Goal: Task Accomplishment & Management: Use online tool/utility

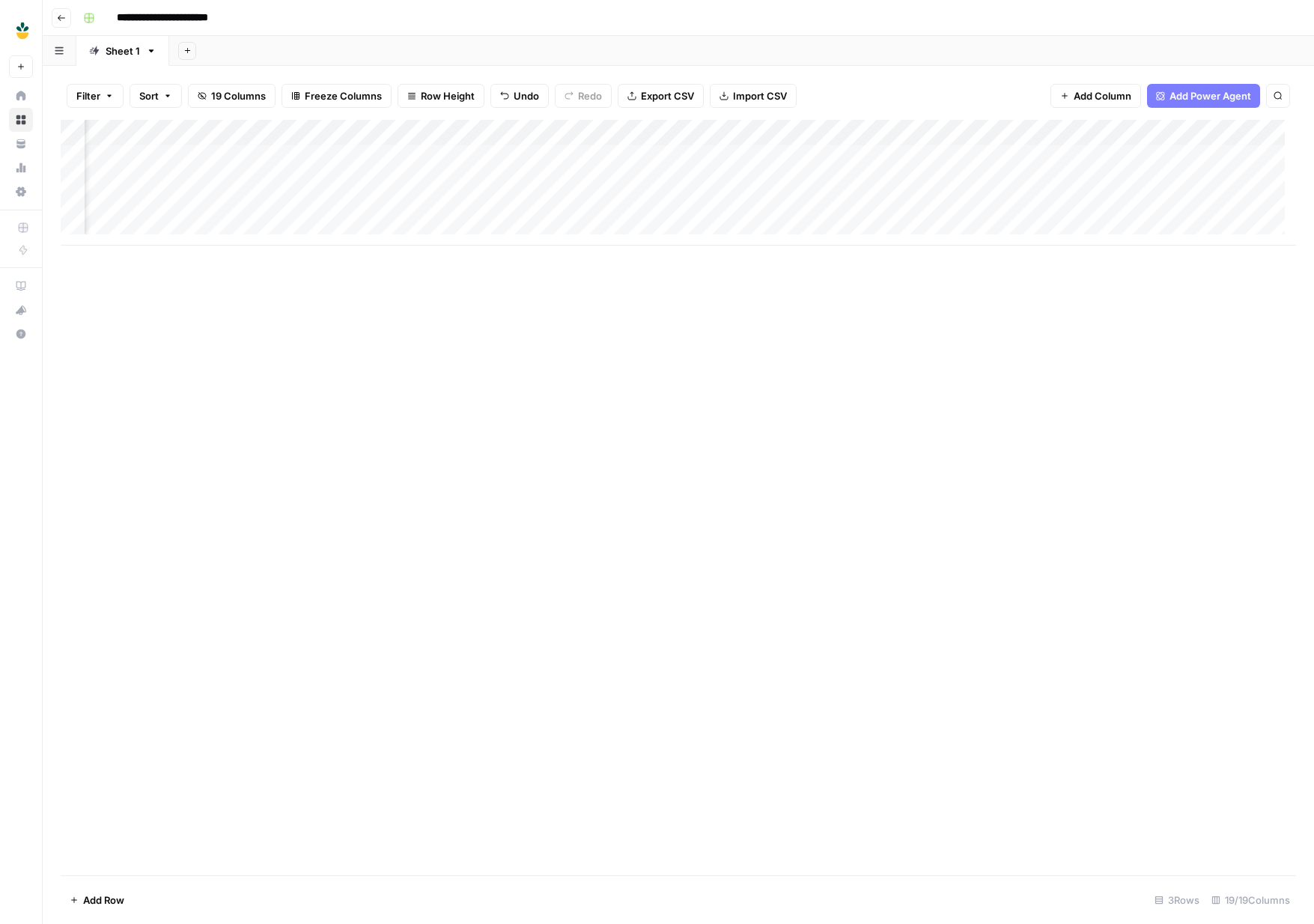
scroll to position [6, 1359]
click at [694, 200] on div "Add Column" at bounding box center [677, 183] width 1235 height 126
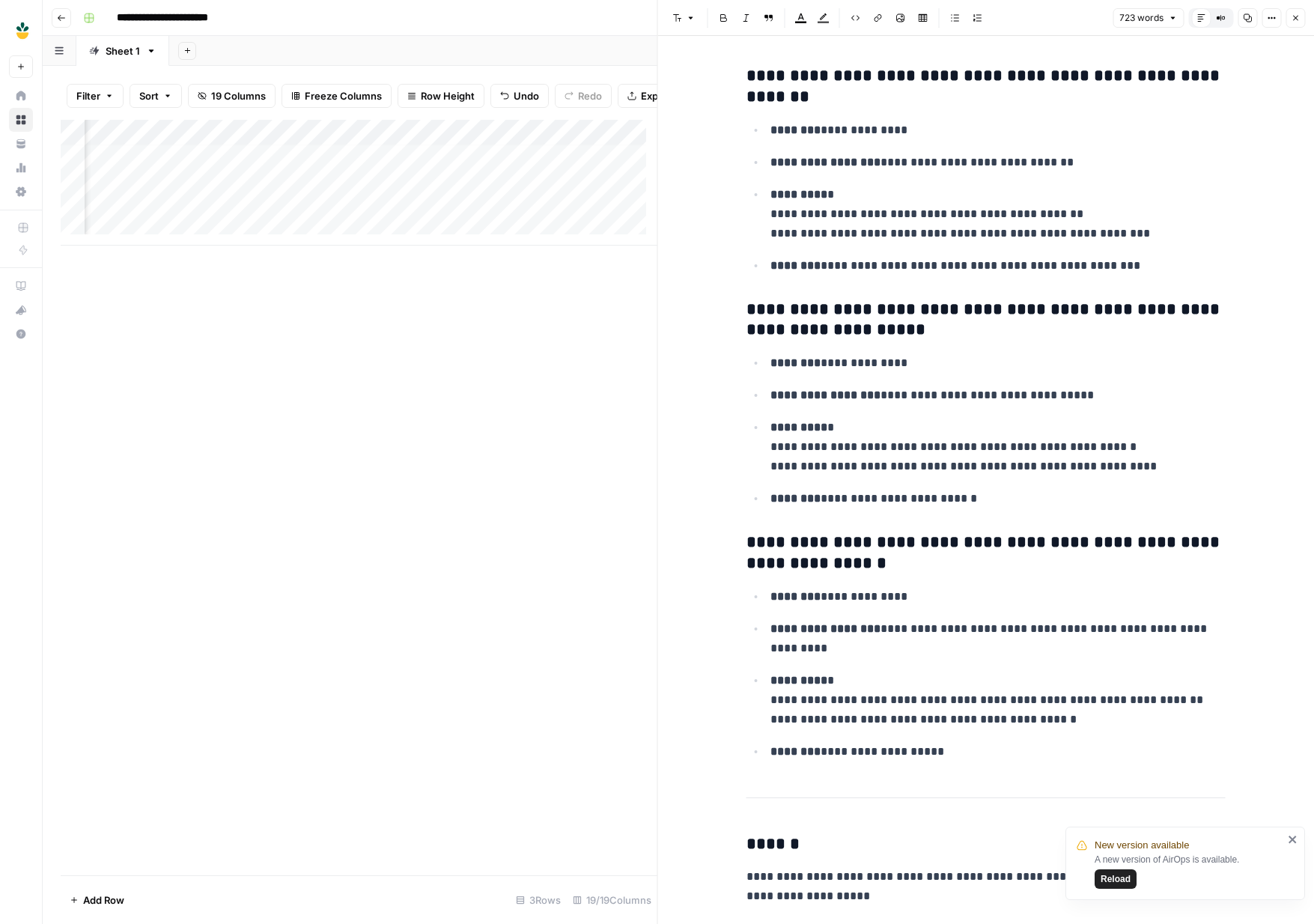
scroll to position [3056, 0]
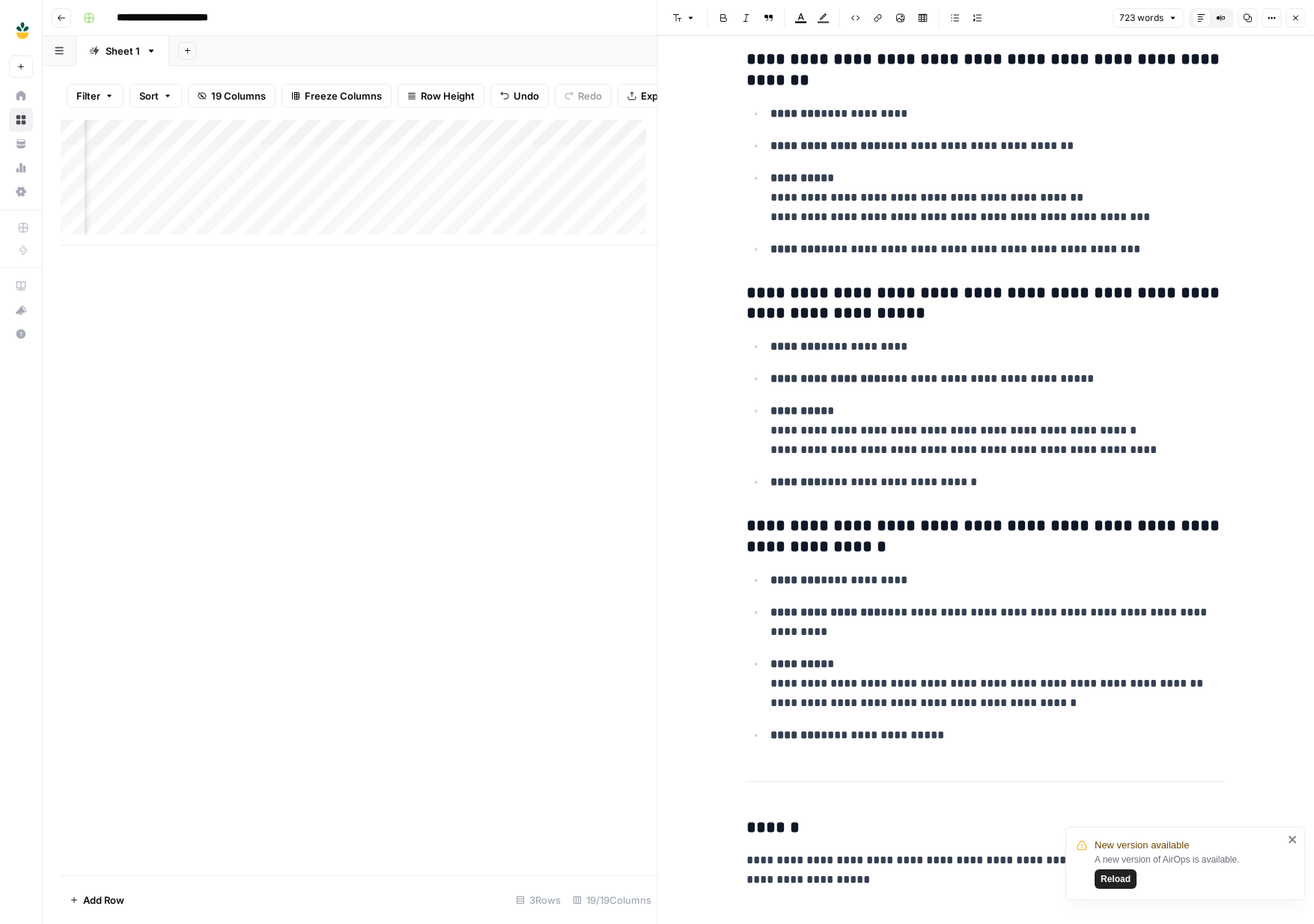
click at [1116, 877] on span "Reload" at bounding box center [1115, 879] width 30 height 13
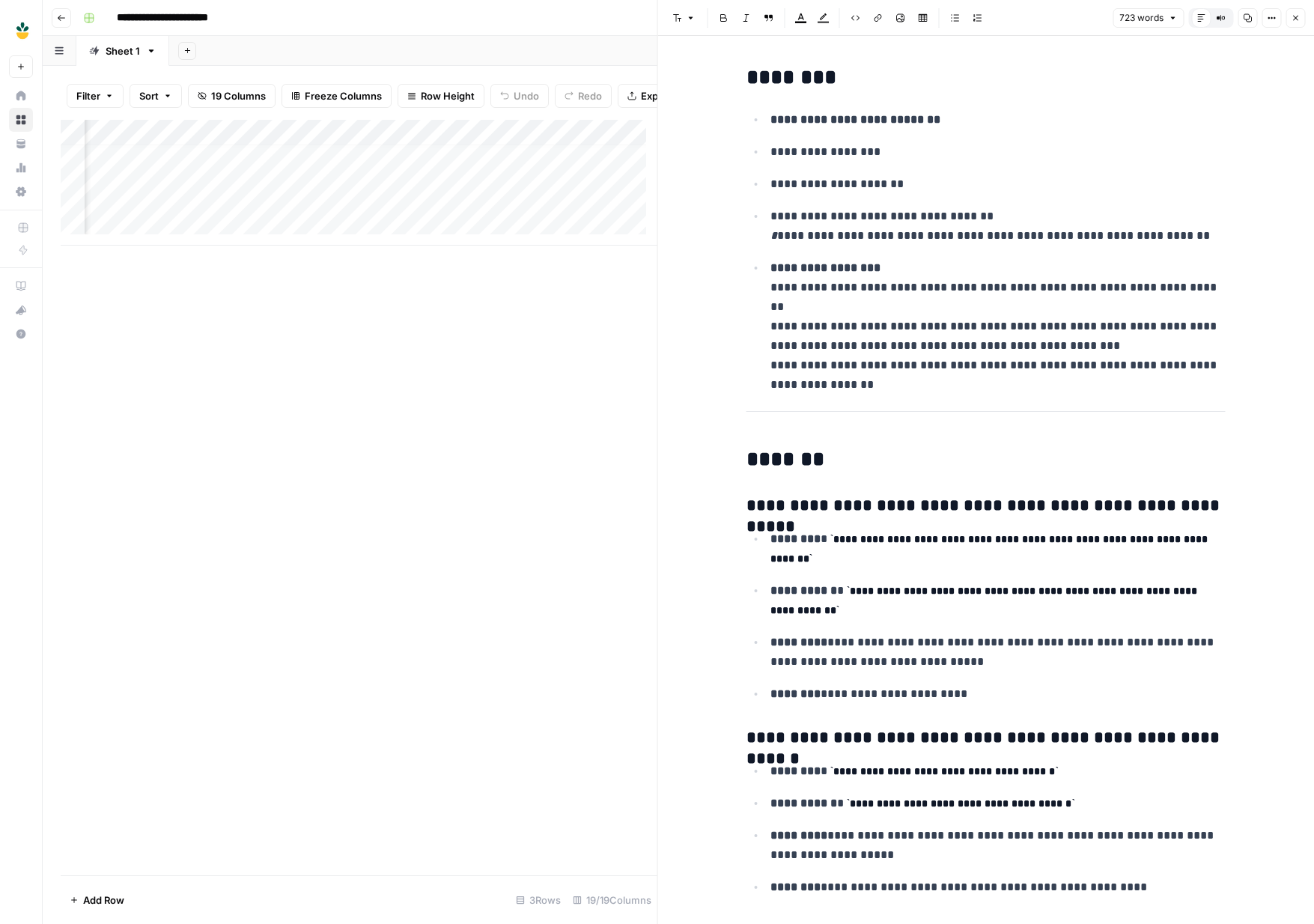
click at [1298, 19] on icon "button" at bounding box center [1295, 18] width 9 height 9
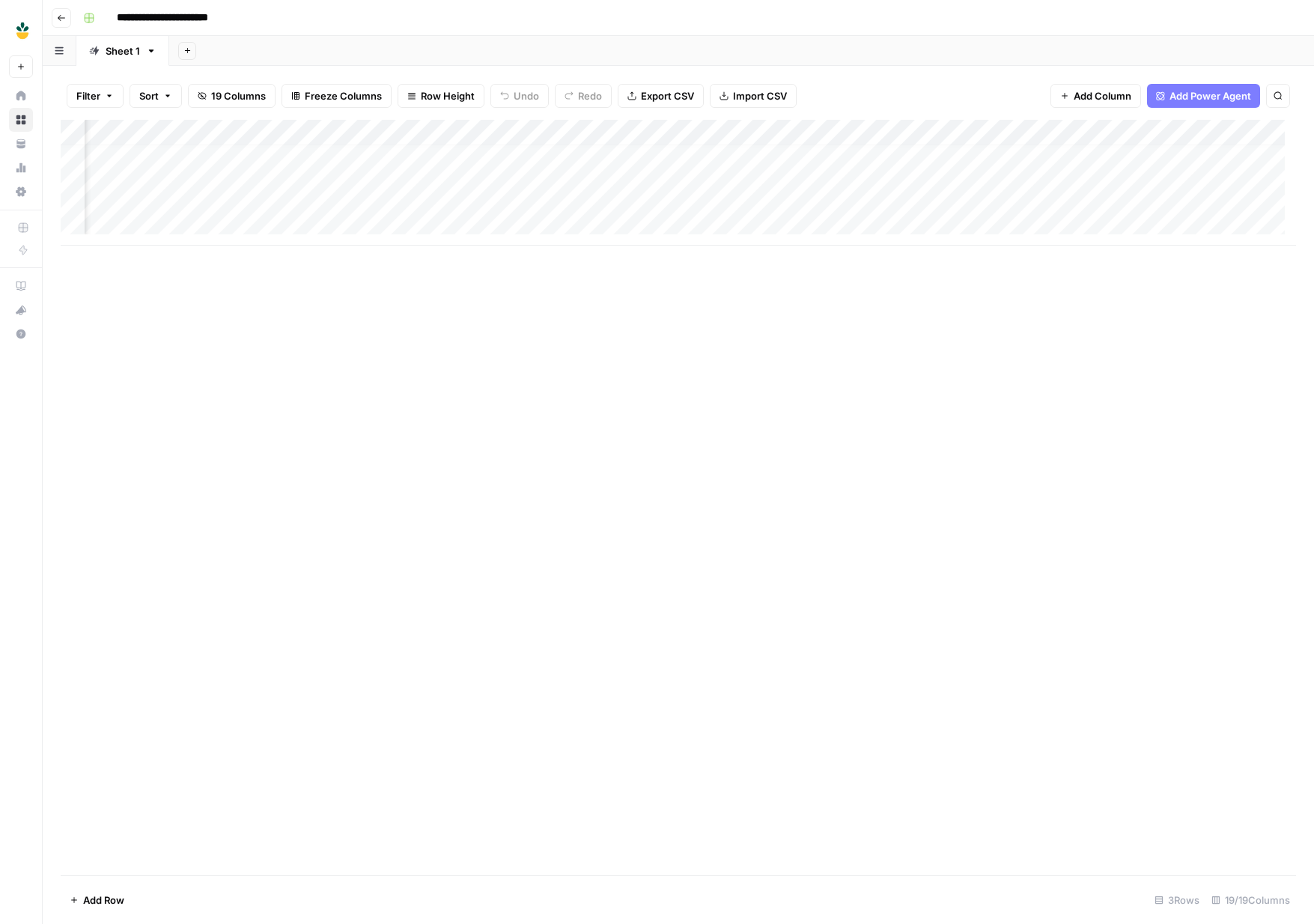
click at [672, 195] on div "Add Column" at bounding box center [677, 183] width 1235 height 126
